Goal: Task Accomplishment & Management: Manage account settings

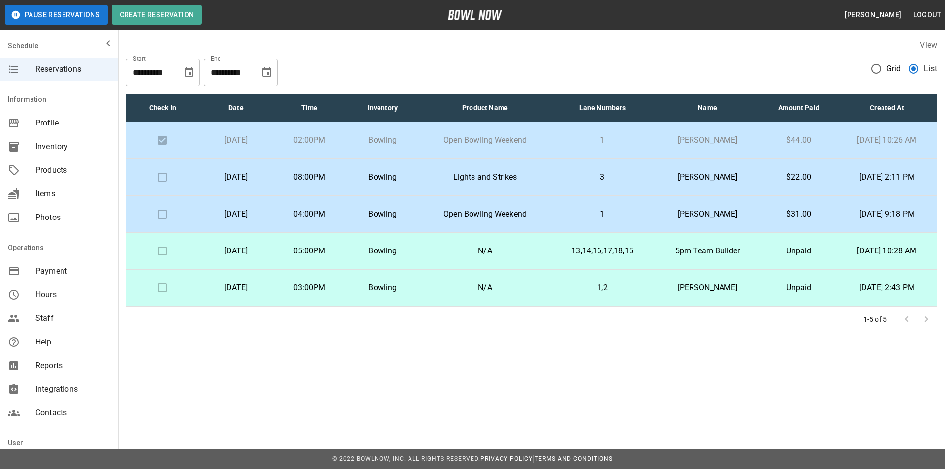
click at [469, 210] on p "Open Bowling Weekend" at bounding box center [485, 214] width 116 height 12
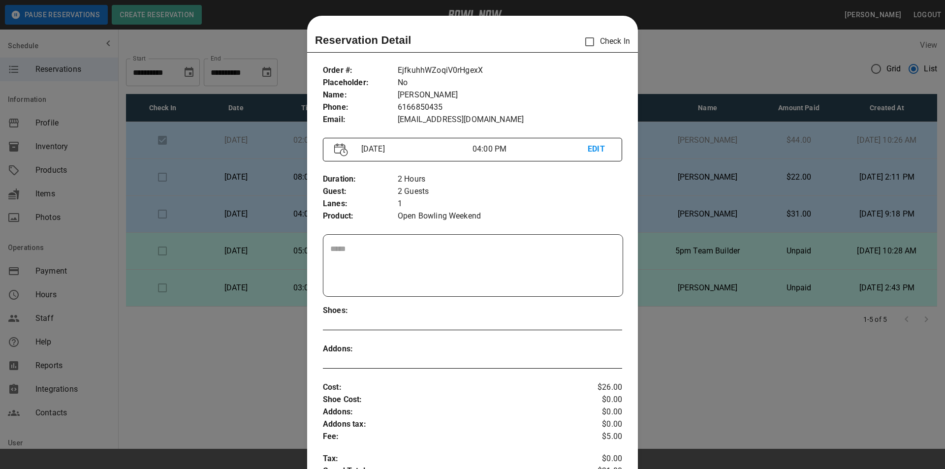
scroll to position [16, 0]
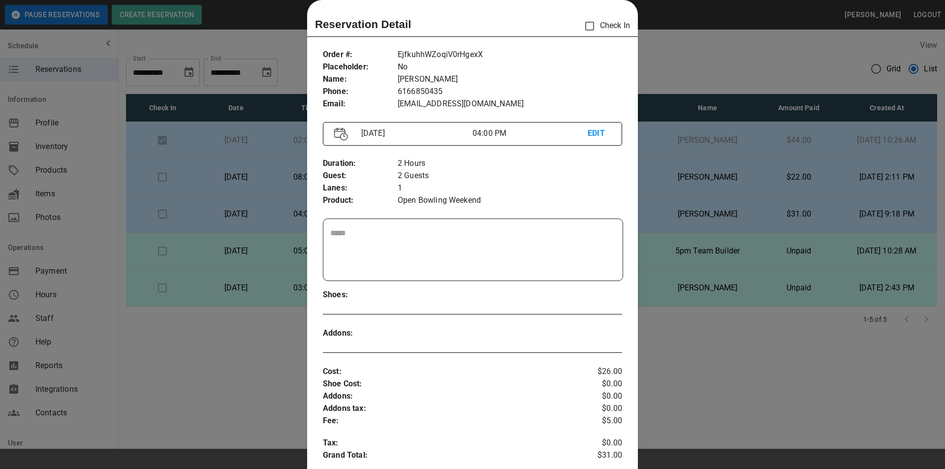
click at [660, 201] on div at bounding box center [472, 234] width 945 height 469
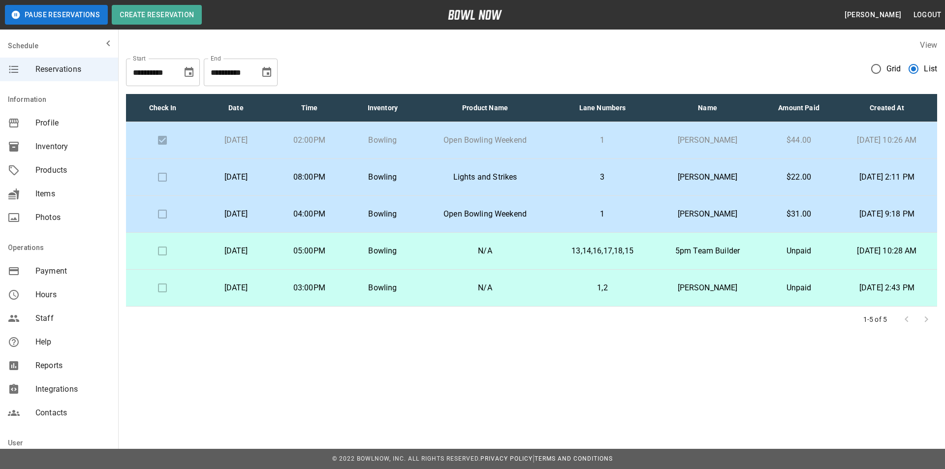
click at [654, 222] on td "[PERSON_NAME]" at bounding box center [707, 214] width 107 height 37
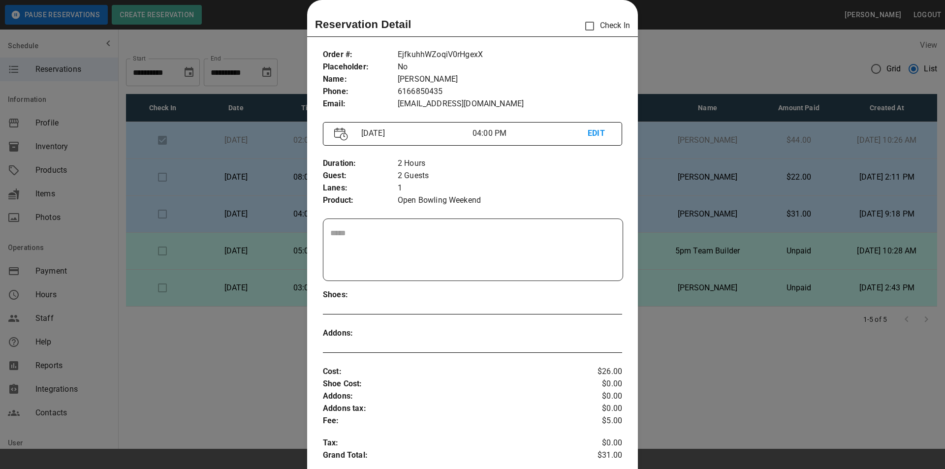
click at [413, 253] on textarea at bounding box center [472, 249] width 285 height 45
click at [437, 243] on textarea at bounding box center [472, 249] width 285 height 45
click at [385, 227] on textarea at bounding box center [472, 249] width 285 height 45
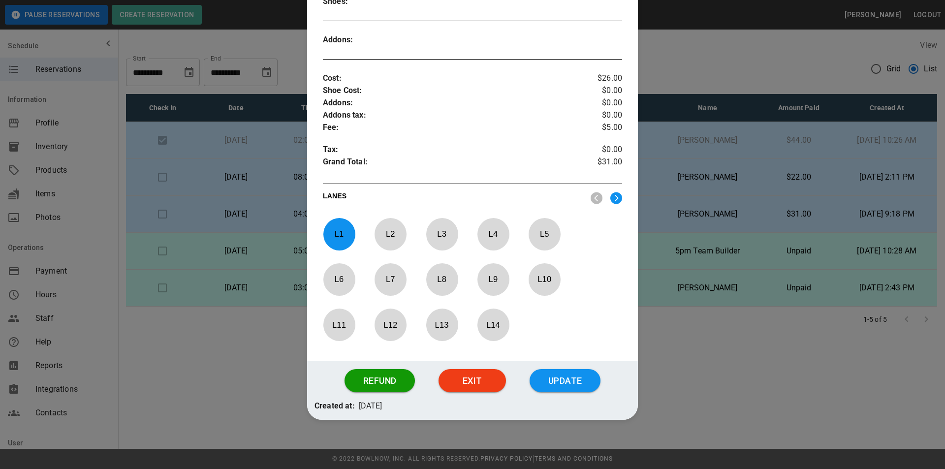
type textarea "**********"
click at [548, 384] on button "Update" at bounding box center [564, 381] width 71 height 24
